Goal: Information Seeking & Learning: Learn about a topic

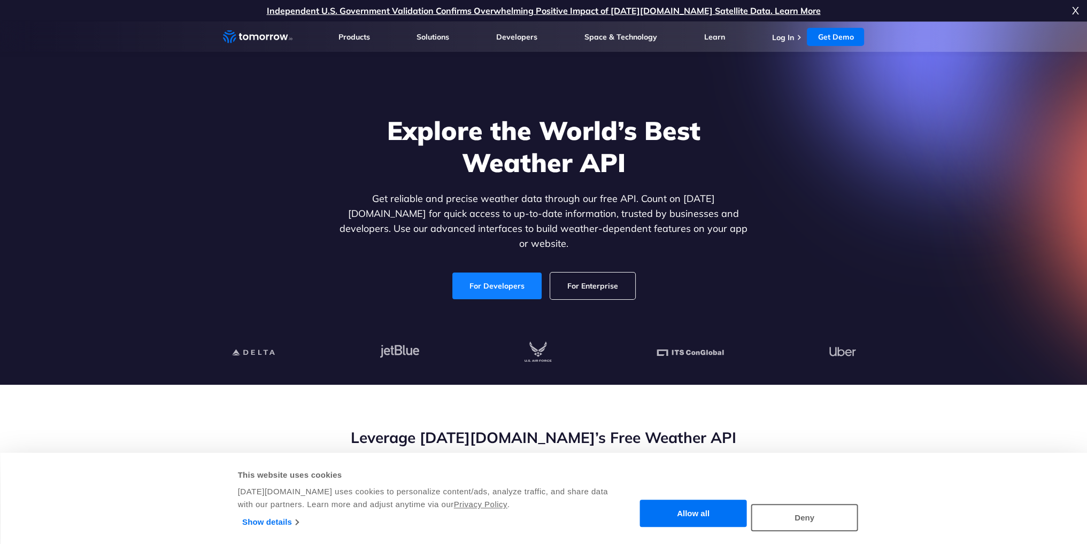
click at [496, 282] on link "For Developers" at bounding box center [496, 286] width 89 height 27
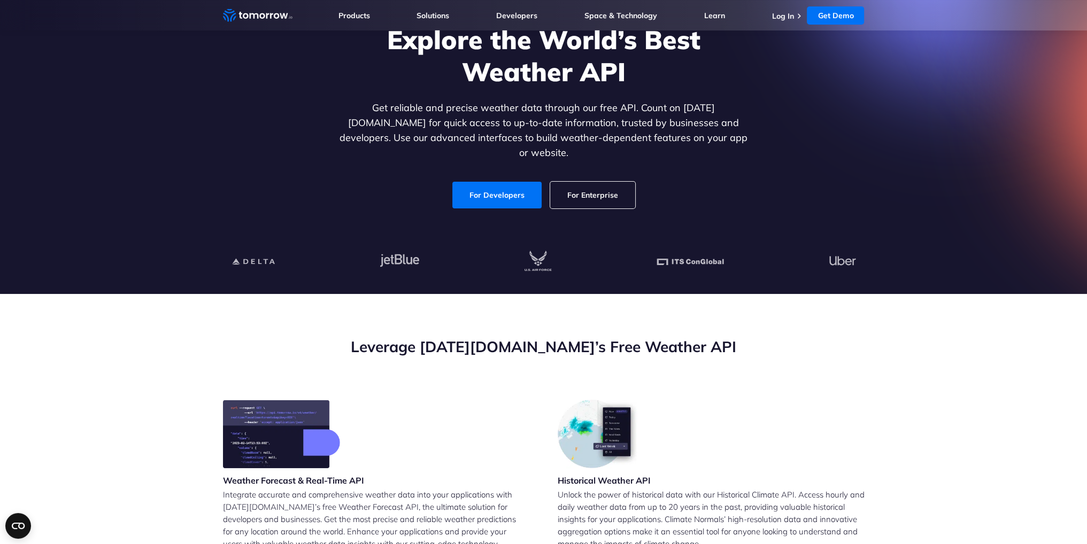
scroll to position [53, 0]
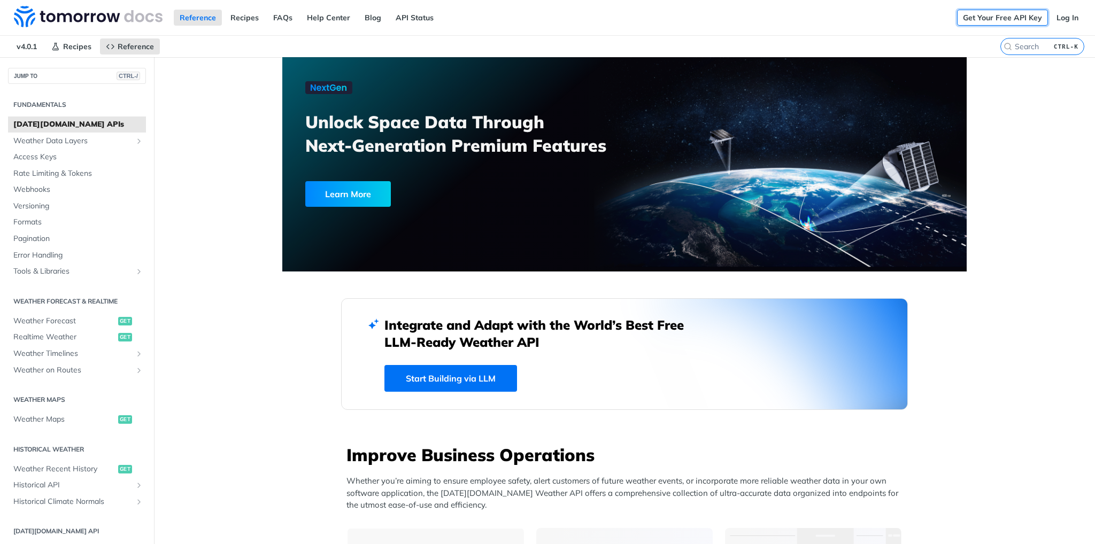
click at [977, 16] on link "Get Your Free API Key" at bounding box center [1002, 18] width 91 height 16
click at [1051, 20] on link "Log In" at bounding box center [1068, 18] width 34 height 16
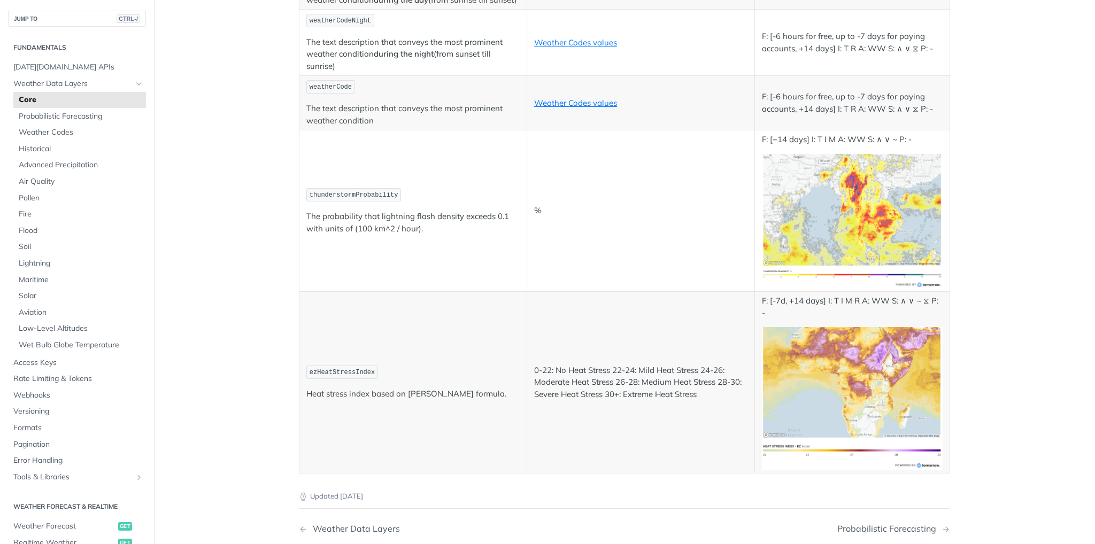
scroll to position [5614, 0]
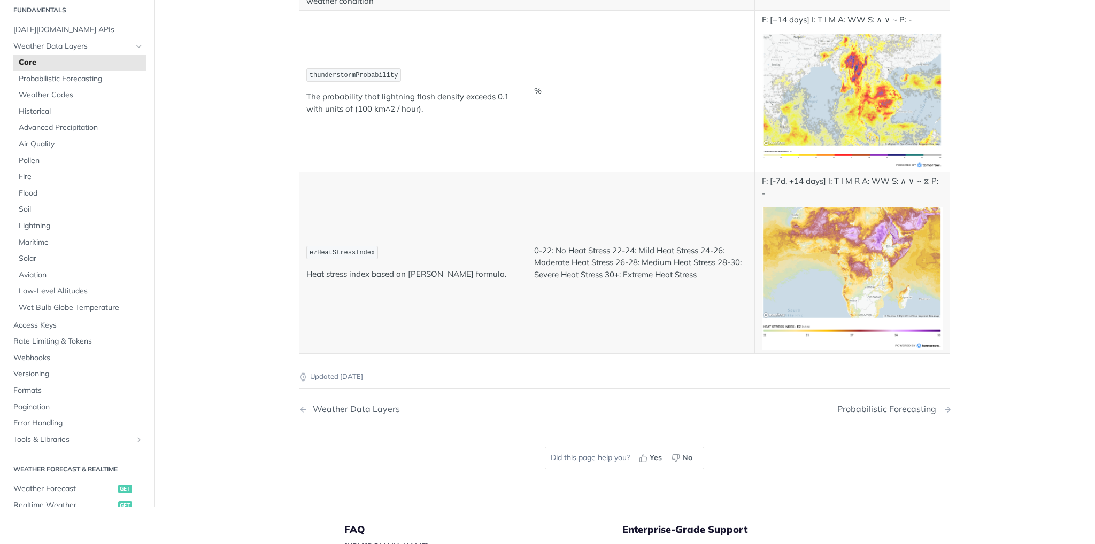
click at [866, 404] on div "Probabilistic Forecasting" at bounding box center [889, 409] width 104 height 10
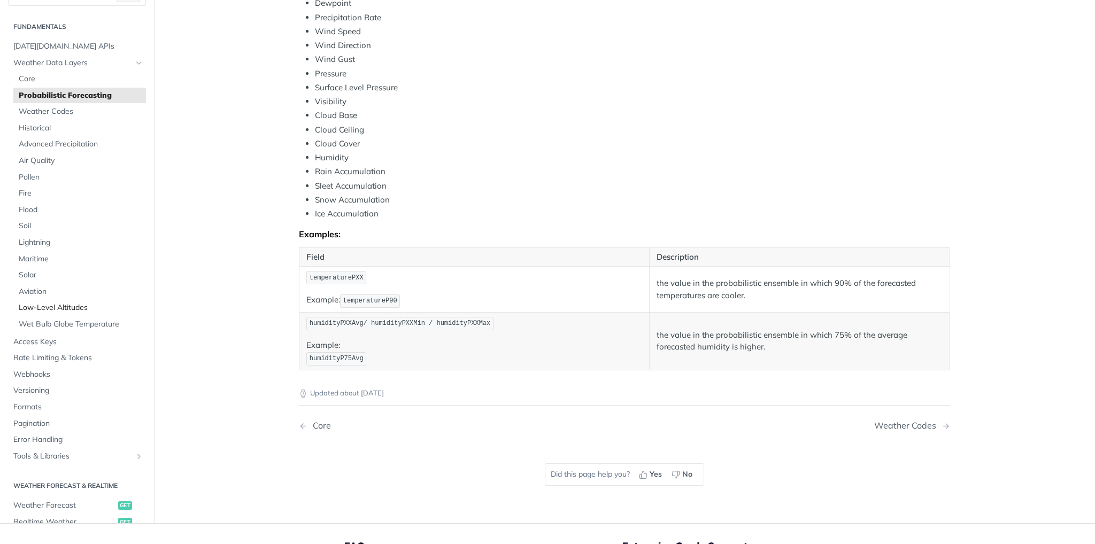
scroll to position [428, 0]
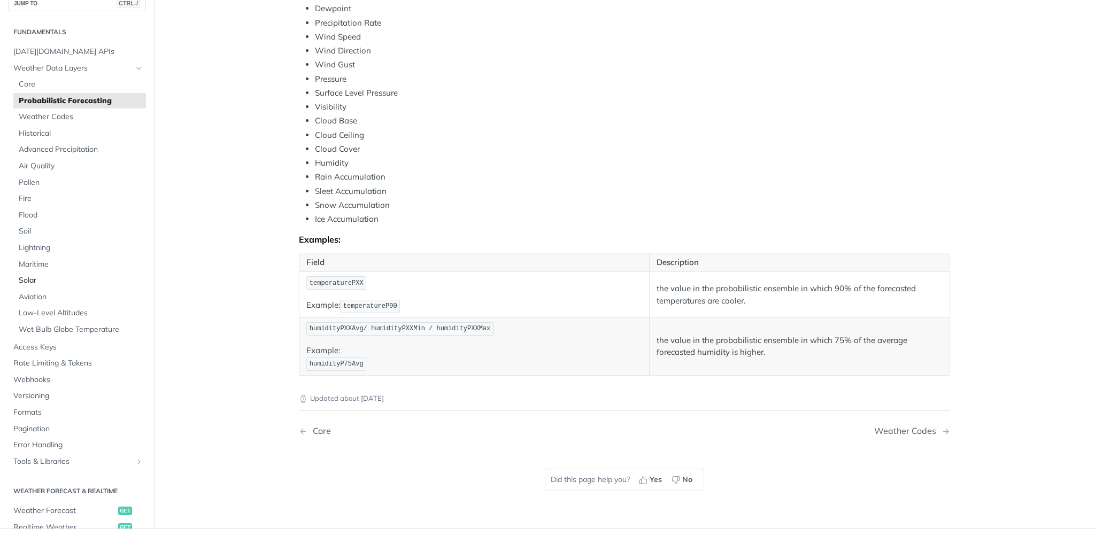
click at [42, 276] on span "Solar" at bounding box center [81, 280] width 125 height 11
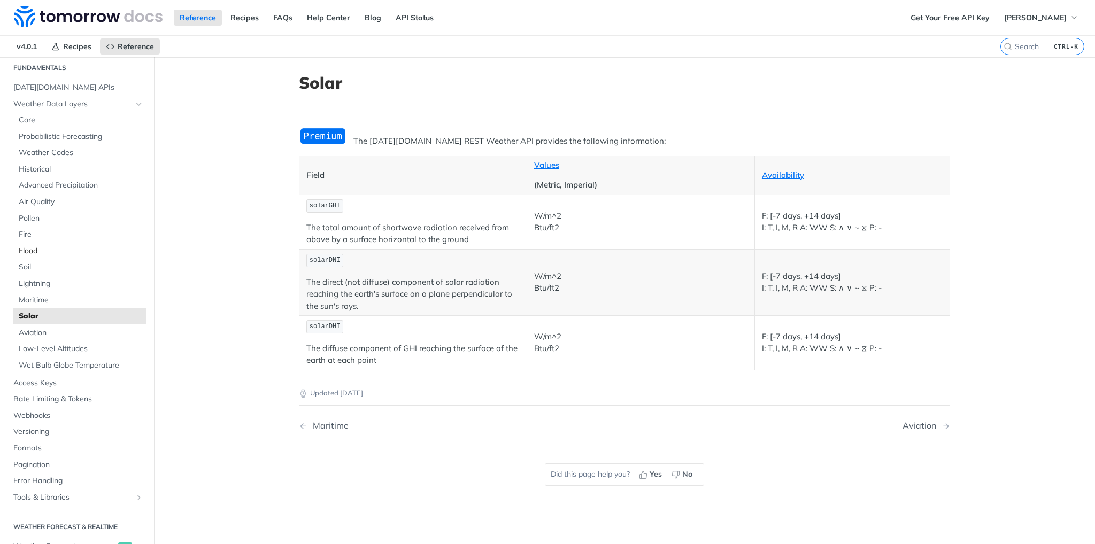
scroll to position [53, 0]
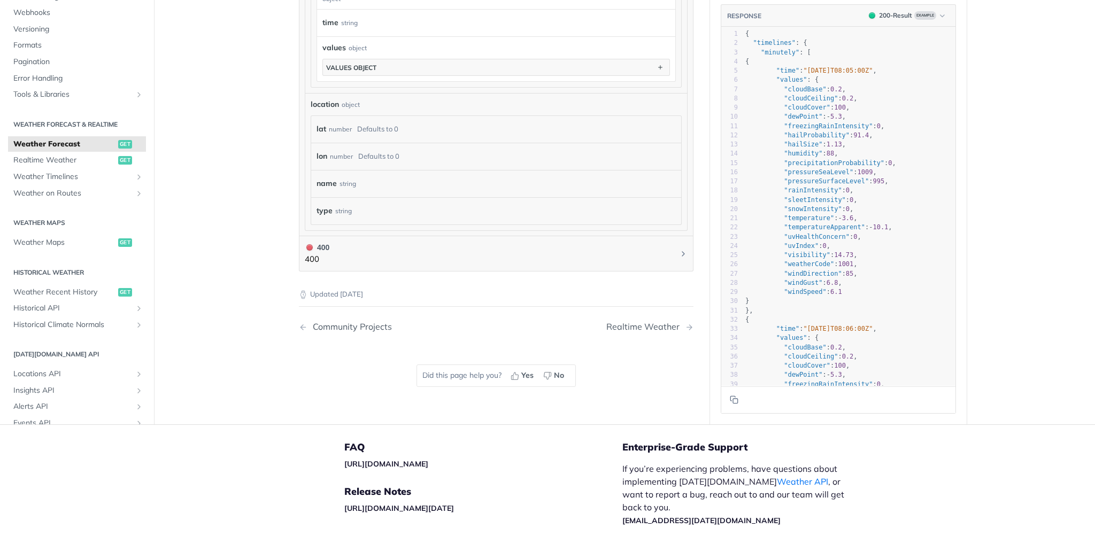
scroll to position [642, 0]
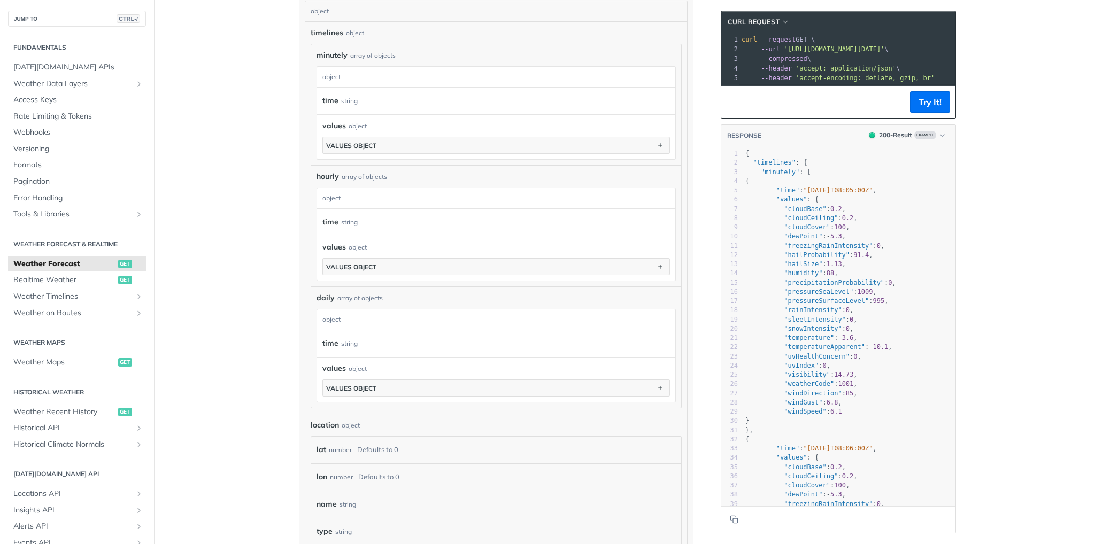
click at [999, 359] on main "JUMP TO CTRL-/ Fundamentals Tomorrow.io APIs Weather Data Layers Core Probabili…" at bounding box center [547, 81] width 1095 height 1330
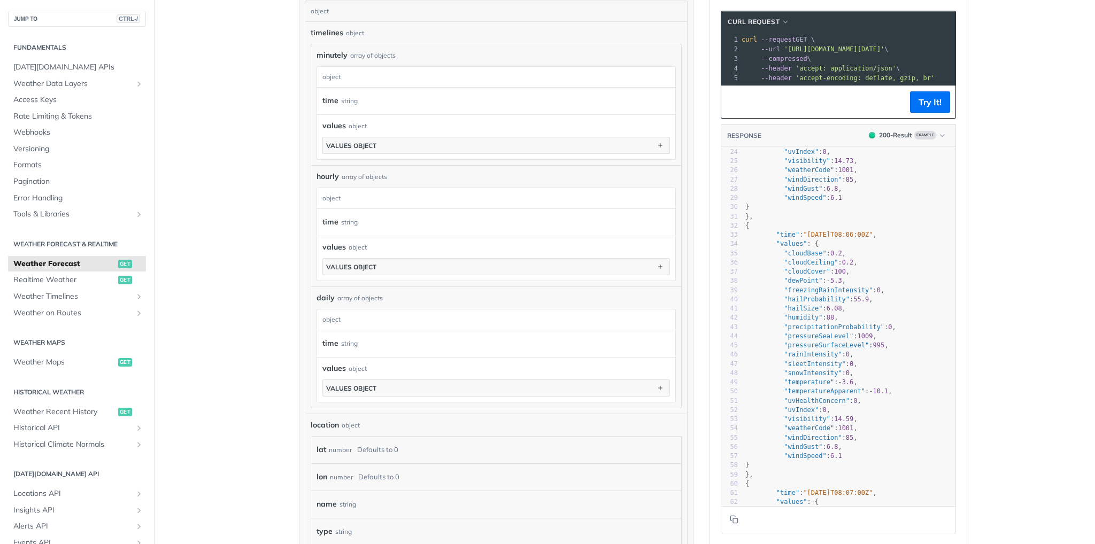
scroll to position [267, 0]
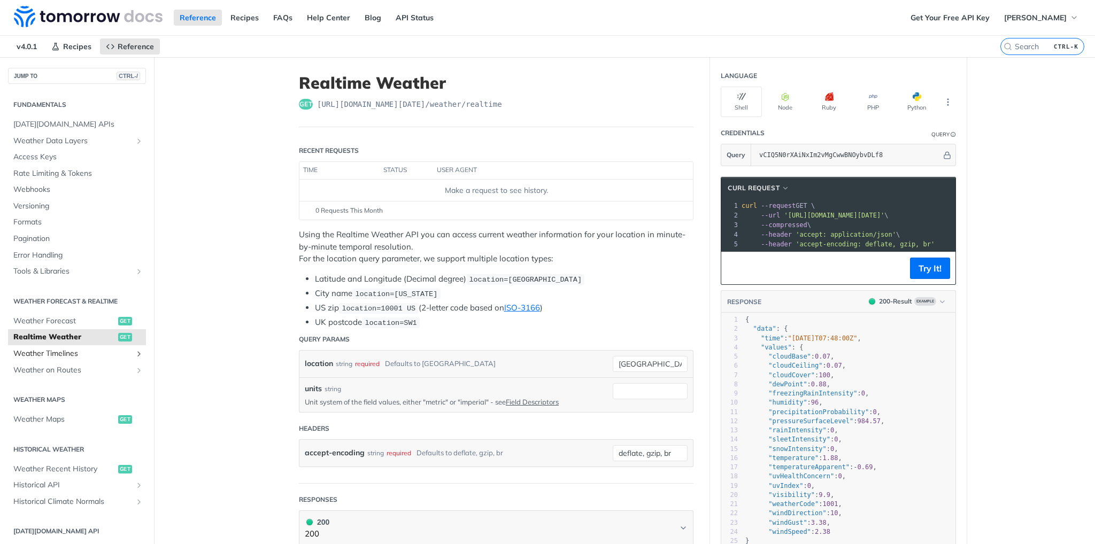
click at [72, 351] on span "Weather Timelines" at bounding box center [72, 354] width 119 height 11
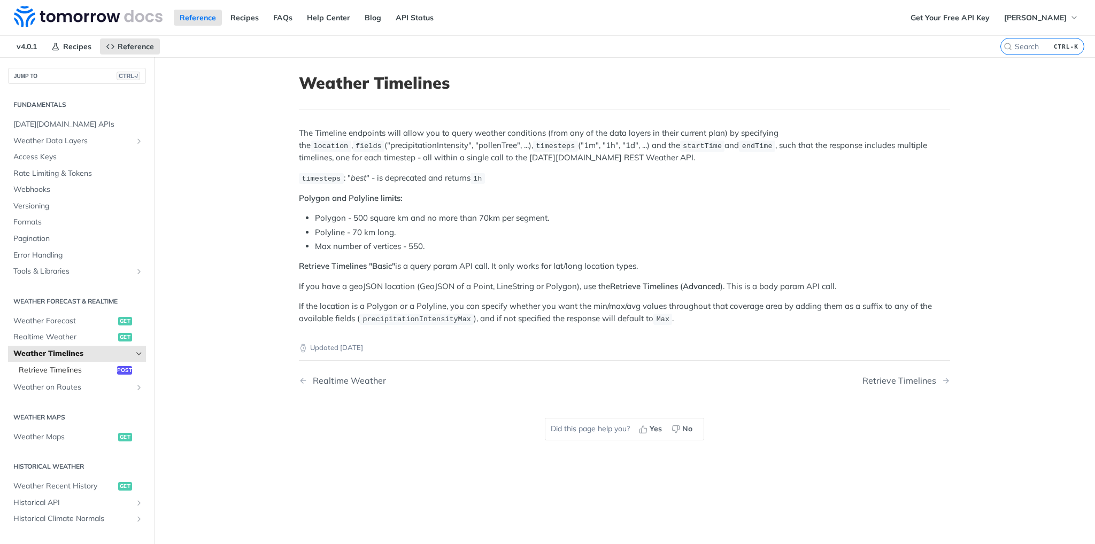
click at [72, 369] on span "Retrieve Timelines" at bounding box center [67, 370] width 96 height 11
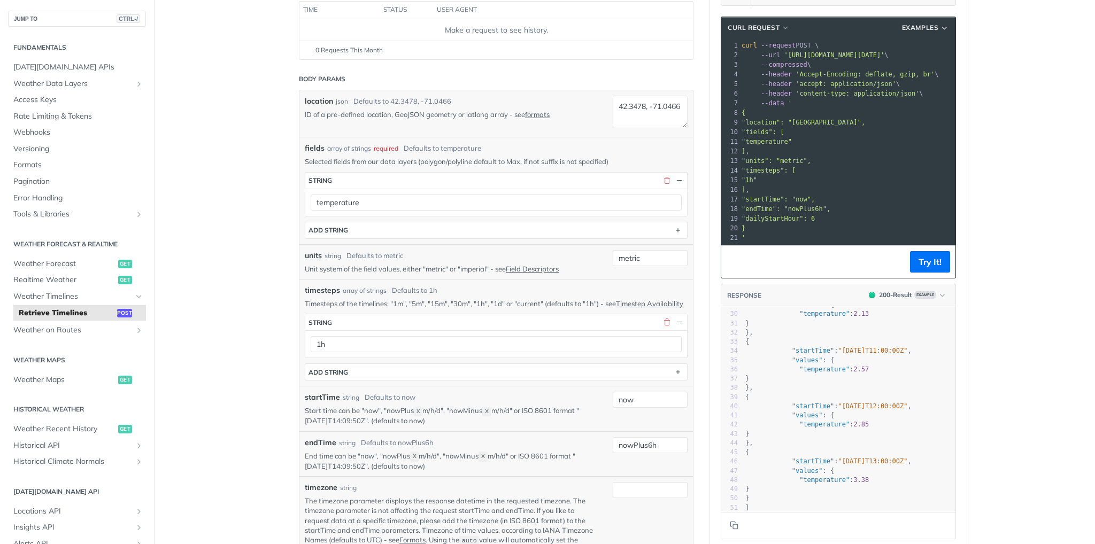
scroll to position [314, 0]
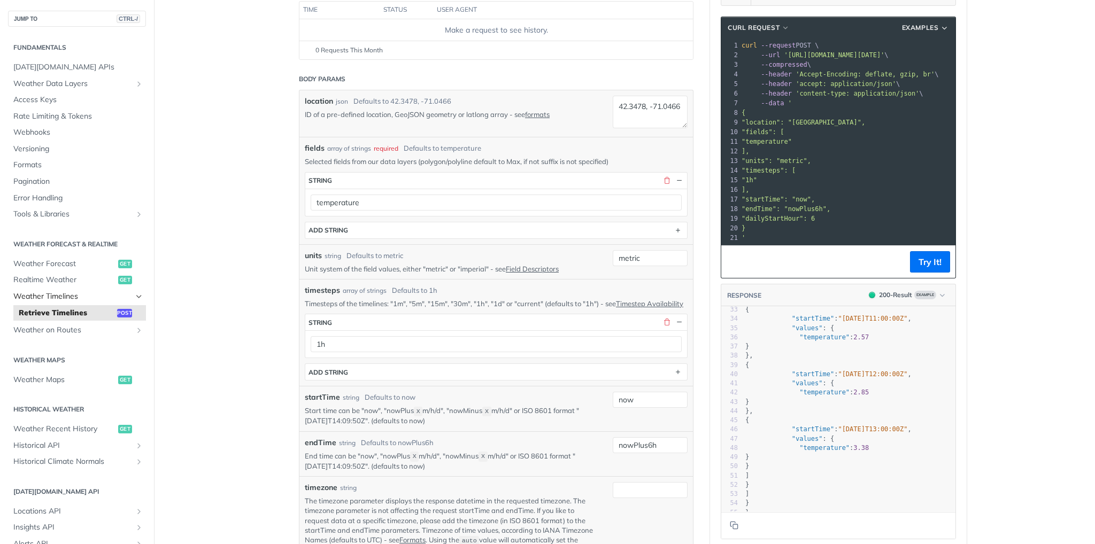
click at [135, 296] on icon "Hide subpages for Weather Timelines" at bounding box center [139, 296] width 9 height 9
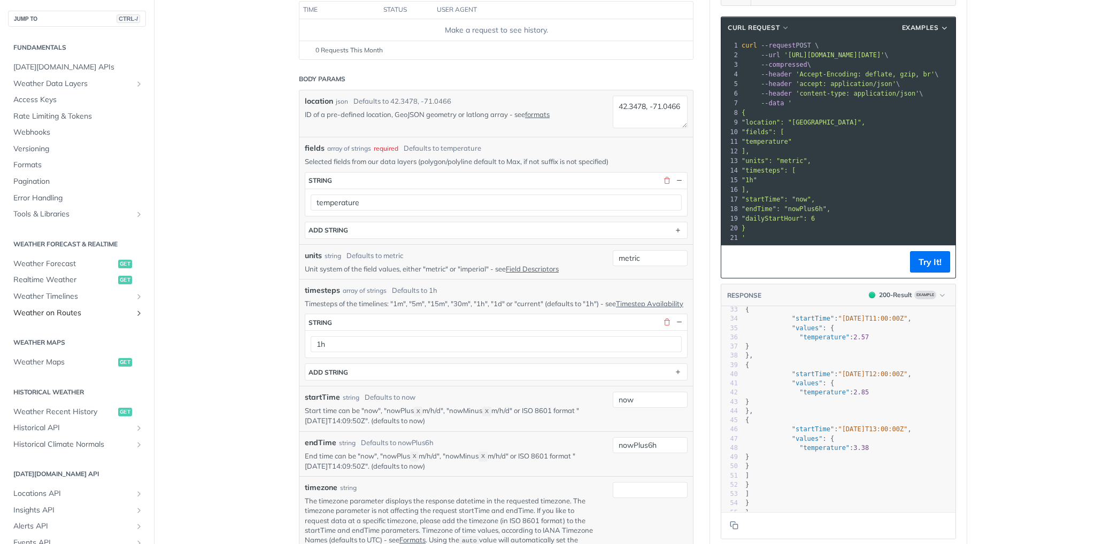
click at [135, 311] on icon "Show subpages for Weather on Routes" at bounding box center [139, 313] width 9 height 9
click at [41, 379] on span "Weather Maps" at bounding box center [64, 380] width 102 height 11
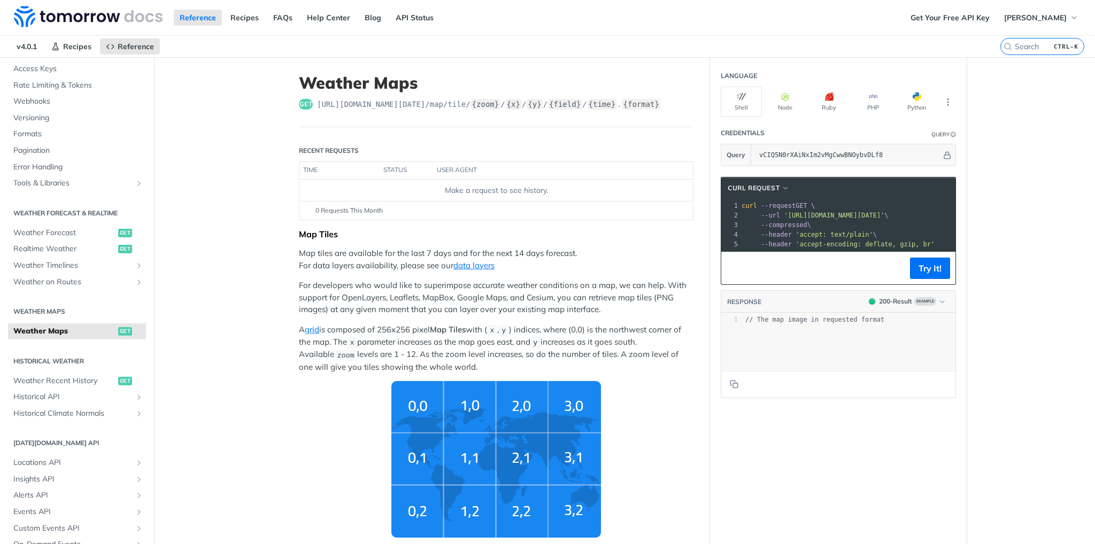
scroll to position [107, 0]
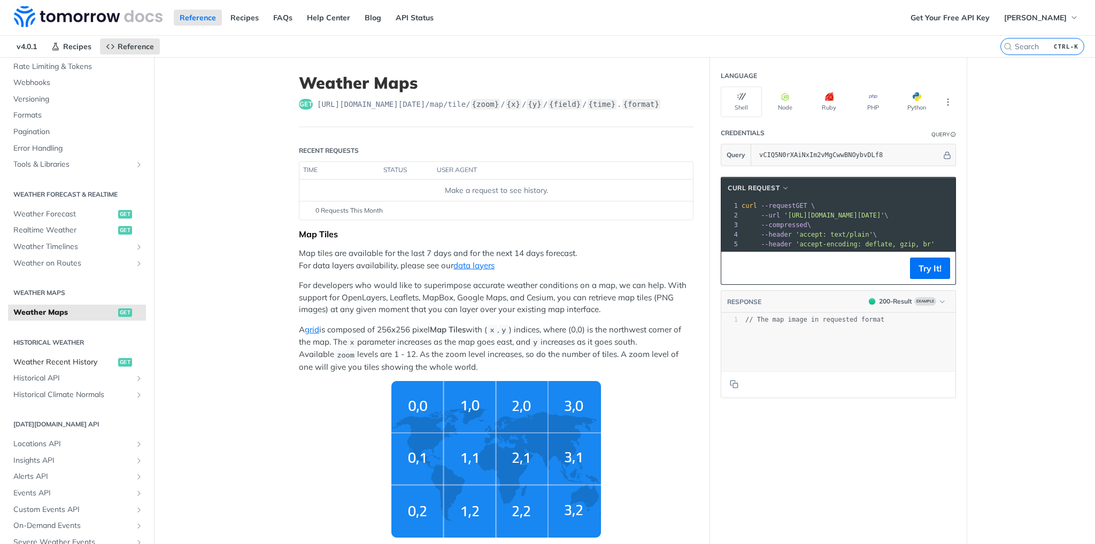
click at [68, 362] on span "Weather Recent History" at bounding box center [64, 362] width 102 height 11
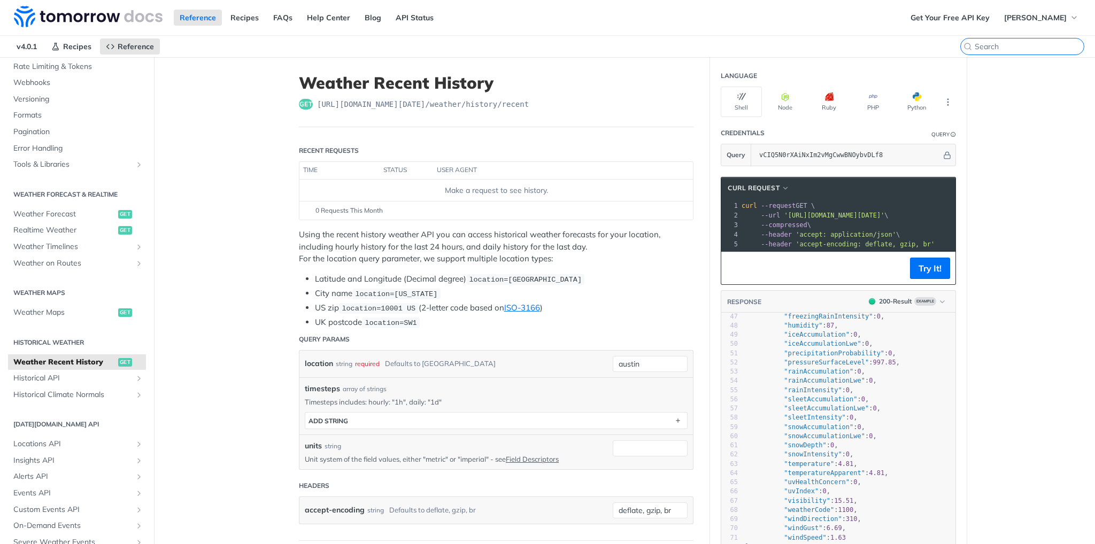
click at [1016, 43] on input "CTRL-K" at bounding box center [1029, 47] width 109 height 10
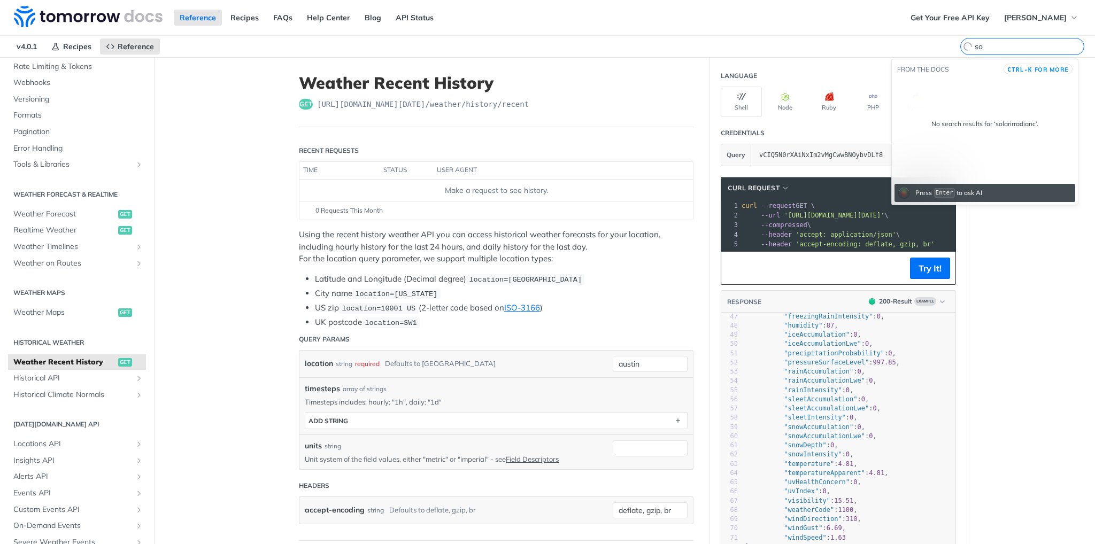
type input "s"
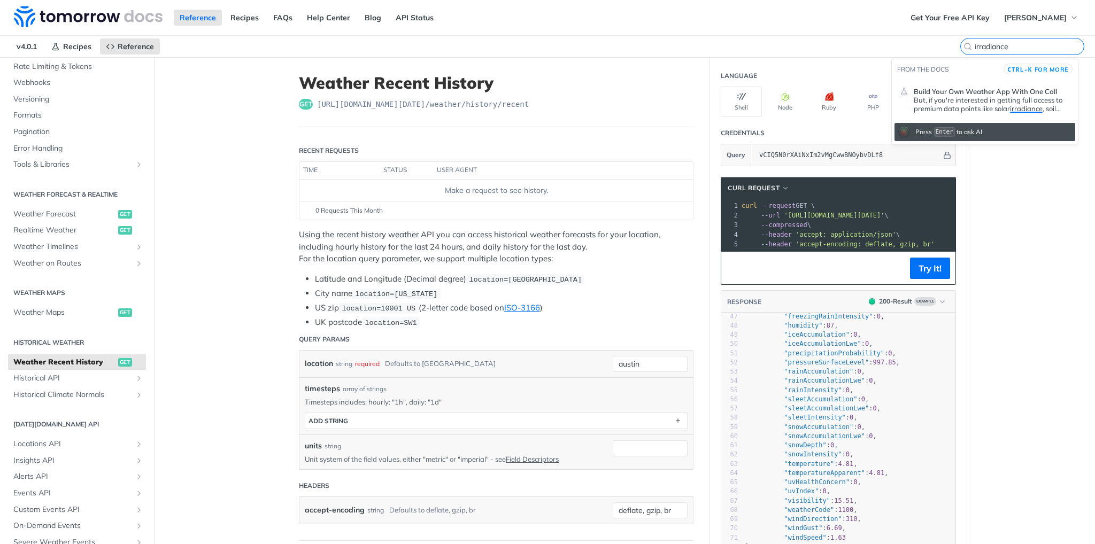
type input "irradiance"
click at [1000, 95] on span "Build Your Own Weather App With One Call" at bounding box center [985, 91] width 143 height 9
